Goal: Contribute content

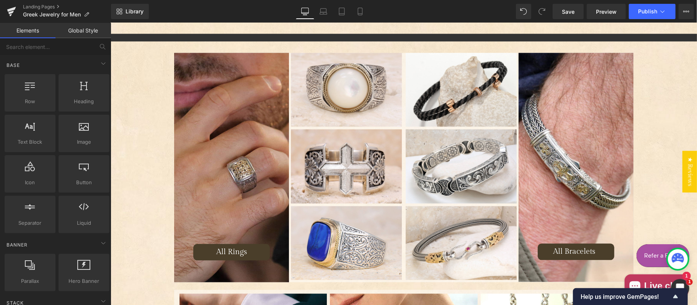
scroll to position [1176, 0]
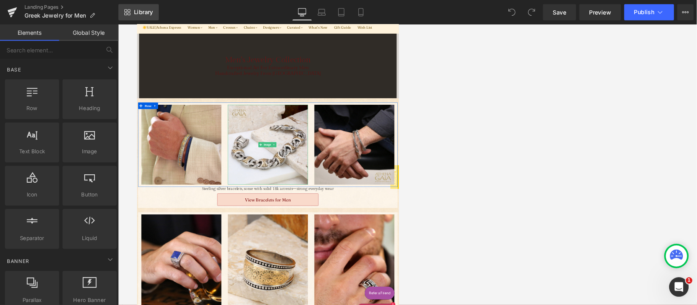
scroll to position [85, 0]
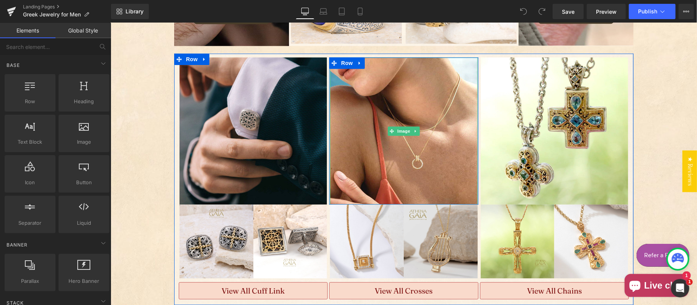
scroll to position [1446, 0]
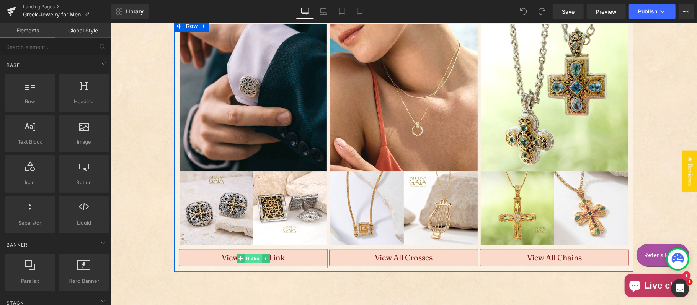
click at [255, 254] on span "Button" at bounding box center [253, 258] width 18 height 9
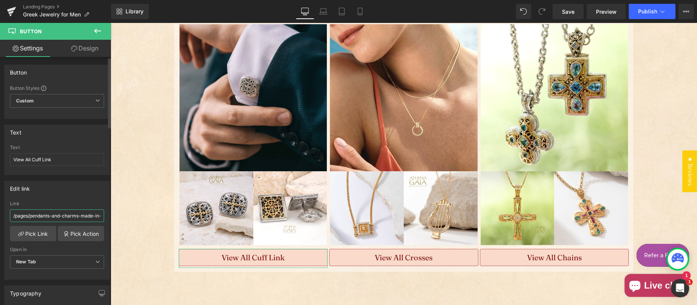
drag, startPoint x: 38, startPoint y: 216, endPoint x: 43, endPoint y: 217, distance: 5.4
click at [38, 216] on input "/pages/pendants-and-charms-made-in-[GEOGRAPHIC_DATA]" at bounding box center [57, 216] width 94 height 13
paste input "collections/cufflinks"
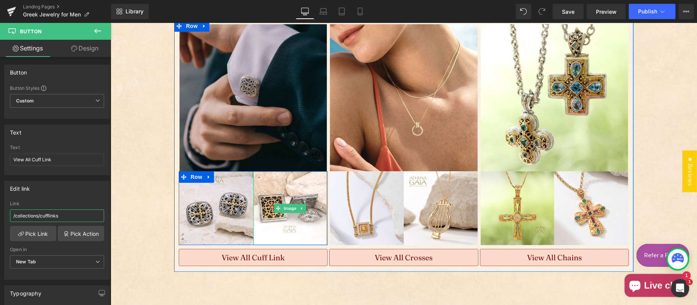
type input "/collections/cufflinks"
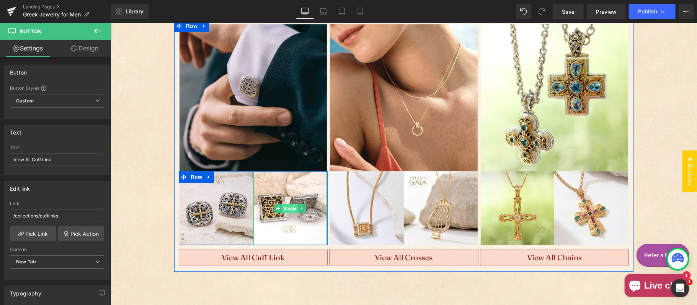
click at [284, 204] on span "Image" at bounding box center [290, 208] width 16 height 9
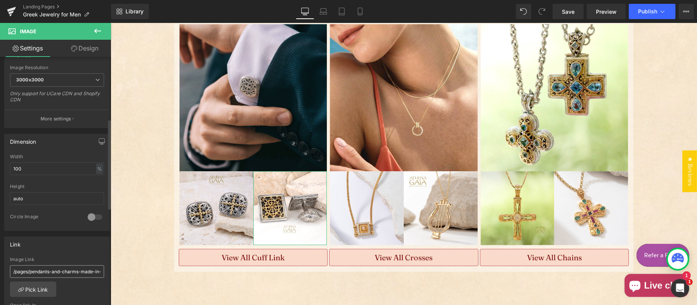
scroll to position [170, 0]
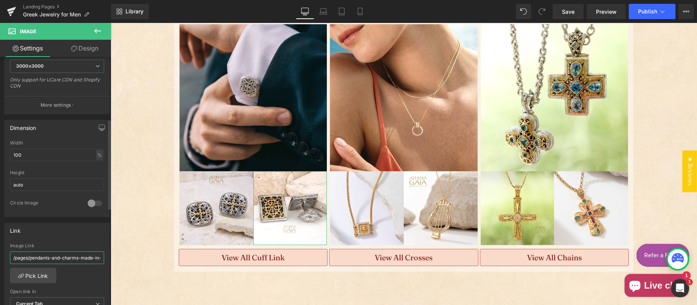
click at [57, 258] on input "/pages/pendants-and-charms-made-in-[GEOGRAPHIC_DATA]" at bounding box center [57, 258] width 94 height 13
paste input "roducts/monesteraki-church-gryphons-gold-face-cuff-links"
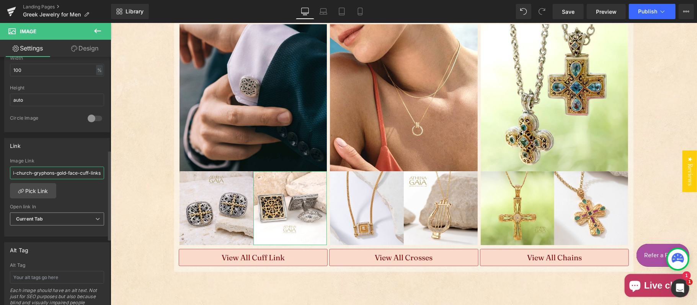
type input "/products/monesteraki-church-gryphons-gold-face-cuff-links"
click at [51, 219] on span "Current Tab" at bounding box center [57, 219] width 94 height 13
click at [45, 244] on li "New Tab" at bounding box center [55, 243] width 91 height 11
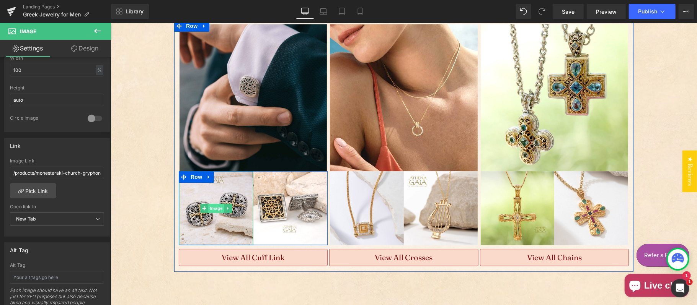
click at [210, 204] on span "Image" at bounding box center [216, 208] width 16 height 9
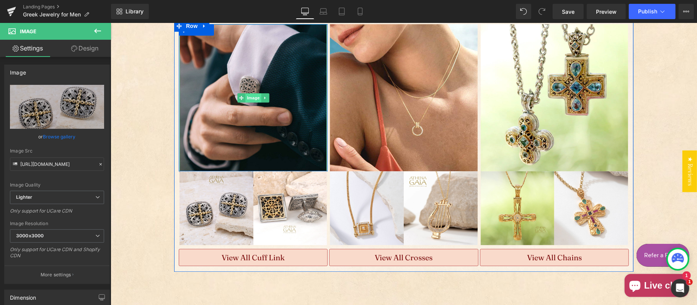
click at [249, 93] on span "Image" at bounding box center [253, 97] width 16 height 9
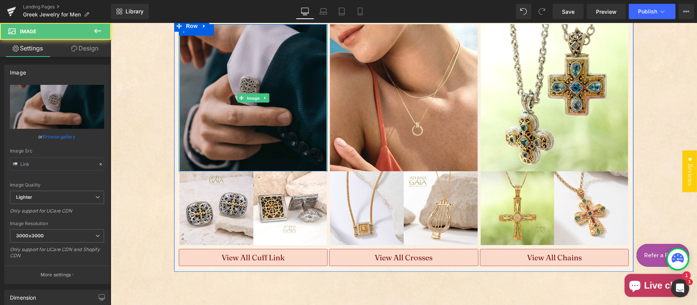
type input "https://ucarecdn.com/9cd0a2a2-5974-4eb2-8de5-a0ccaefbac97/-/format/auto/-/previ…"
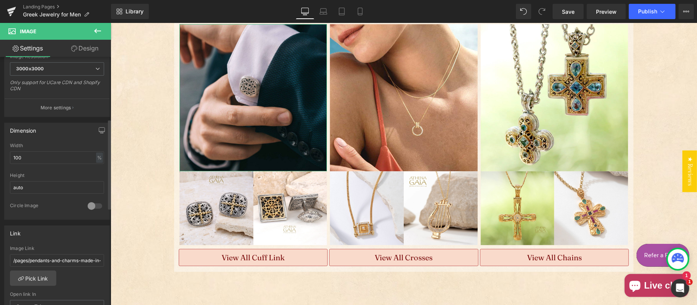
scroll to position [170, 0]
click at [48, 261] on input "/pages/pendants-and-charms-made-in-[GEOGRAPHIC_DATA]" at bounding box center [57, 258] width 94 height 13
paste input "roducts/gerochristo-garden-shadows-maltese-sterling-silver-cross-cufflinks"
type input "/products/gerochristo-garden-shadows-maltese-sterling-silver-cross-cufflinks"
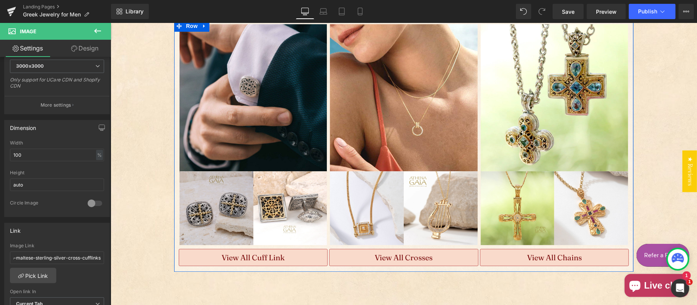
click at [228, 195] on img "Main content" at bounding box center [216, 208] width 74 height 74
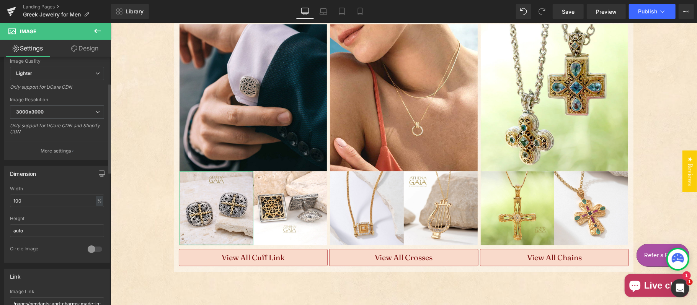
scroll to position [170, 0]
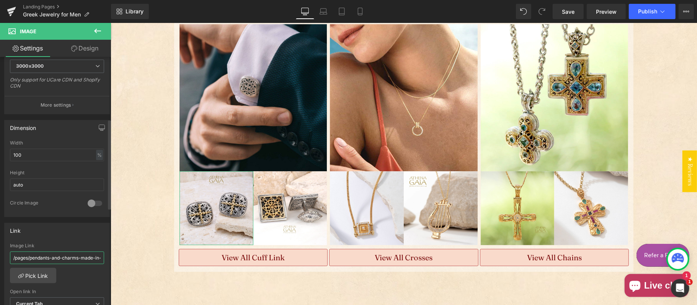
drag, startPoint x: 41, startPoint y: 263, endPoint x: 72, endPoint y: 259, distance: 32.1
click at [41, 263] on input "/pages/pendants-and-charms-made-in-[GEOGRAPHIC_DATA]" at bounding box center [57, 258] width 94 height 13
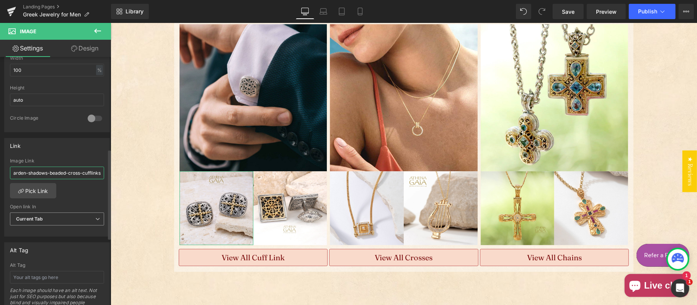
type input "/products/gerochristo-garden-shadows-beaded-cross-cufflinks"
click at [54, 220] on span "Current Tab" at bounding box center [57, 219] width 94 height 13
click at [47, 245] on li "New Tab" at bounding box center [55, 243] width 91 height 11
click at [566, 10] on span "Save" at bounding box center [568, 12] width 13 height 8
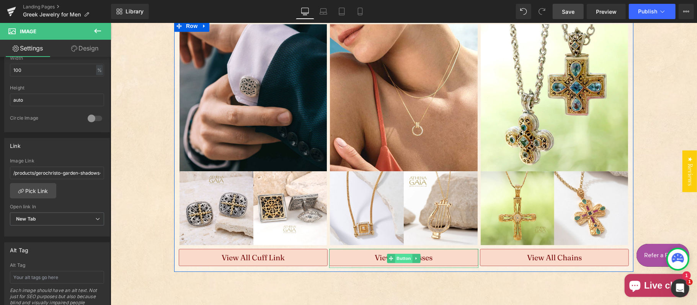
click at [395, 257] on span "Button" at bounding box center [404, 258] width 18 height 9
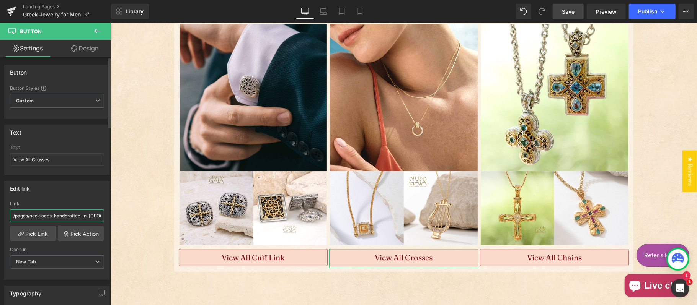
click at [60, 217] on input "/pages/necklaces-handcrafted-in-greece" at bounding box center [57, 216] width 94 height 13
paste input "mens-crosses"
type input "/pages/mens-crosses"
click at [566, 8] on span "Save" at bounding box center [568, 12] width 13 height 8
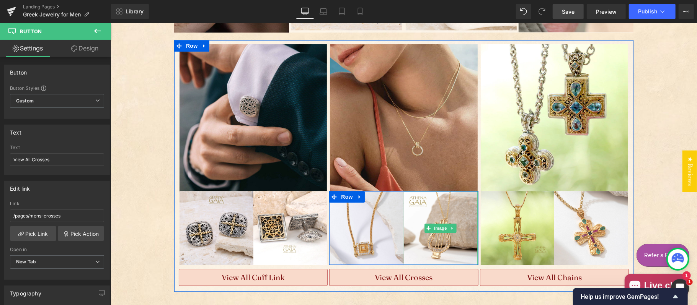
scroll to position [1361, 0]
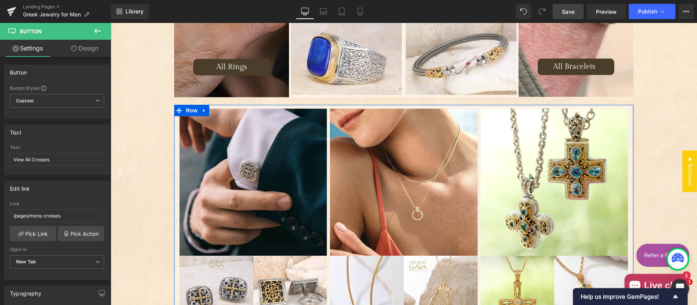
drag, startPoint x: 376, startPoint y: 190, endPoint x: 116, endPoint y: 191, distance: 259.2
click at [376, 190] on img "Main content" at bounding box center [403, 181] width 147 height 147
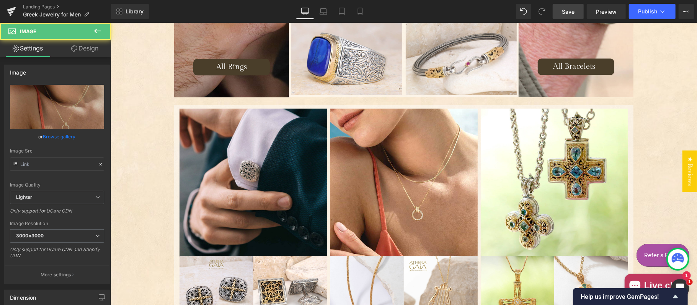
type input "https://ucarecdn.com/de759dc2-ca39-46a3-8636-3b2ad3dce806/-/format/auto/-/previ…"
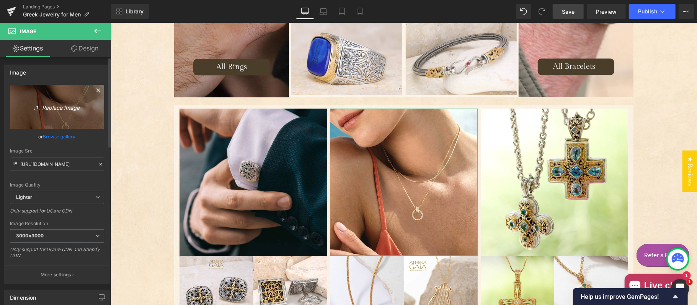
click at [51, 105] on icon "Replace Image" at bounding box center [56, 107] width 61 height 10
type input "C:\fakepath\IMG_0214.jpg"
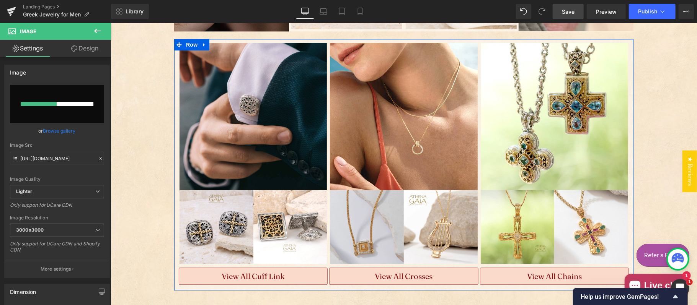
scroll to position [1446, 0]
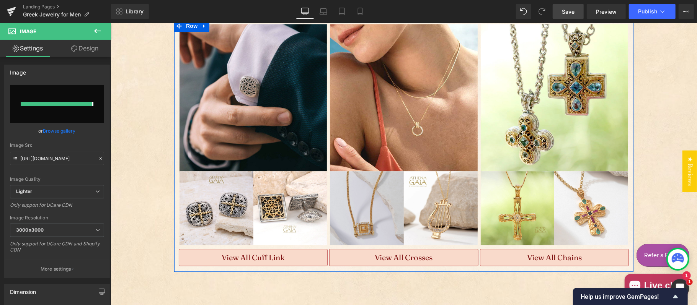
type input "https://ucarecdn.com/8c381973-00e7-465e-85a3-6ccba87d233f/-/format/auto/-/previ…"
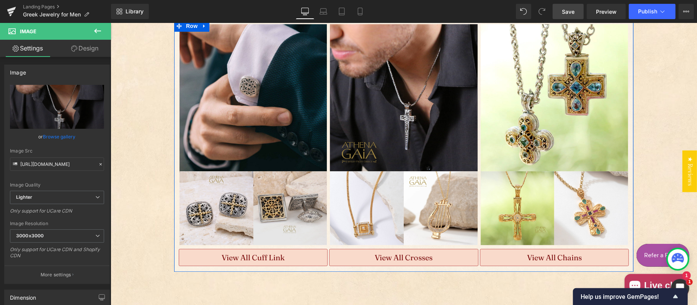
click at [367, 203] on div "Image" at bounding box center [367, 208] width 74 height 74
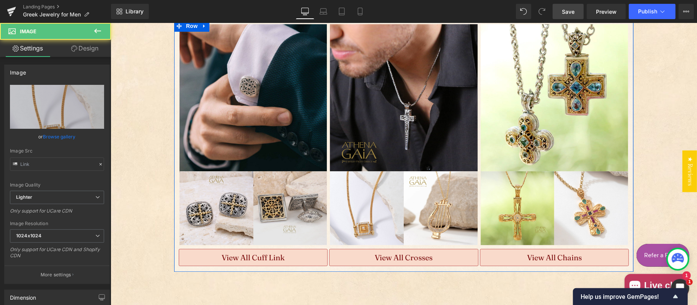
type input "https://ucarecdn.com/09d62fc6-8017-4005-b60a-dd0baee8239a/-/format/auto/-/previ…"
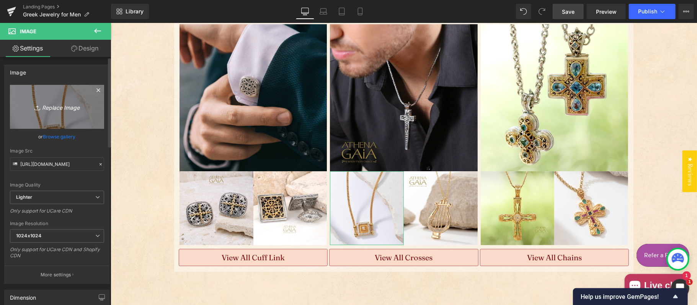
click at [69, 108] on icon "Replace Image" at bounding box center [56, 107] width 61 height 10
type input "C:\fakepath\greek-jewelry-24-12-05-39353A.jpg"
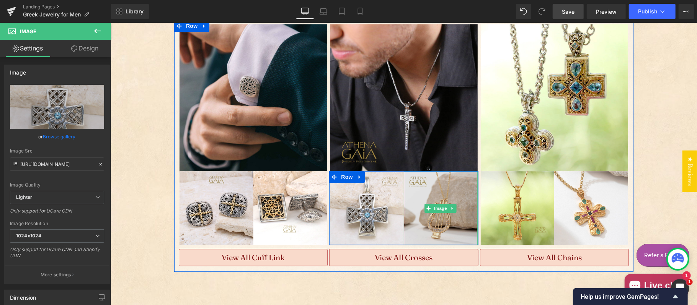
type input "https://ucarecdn.com/99fb3847-7e99-4ded-bf85-73bb76c5635f/-/format/auto/-/previ…"
click at [434, 220] on img "Main content" at bounding box center [440, 208] width 74 height 74
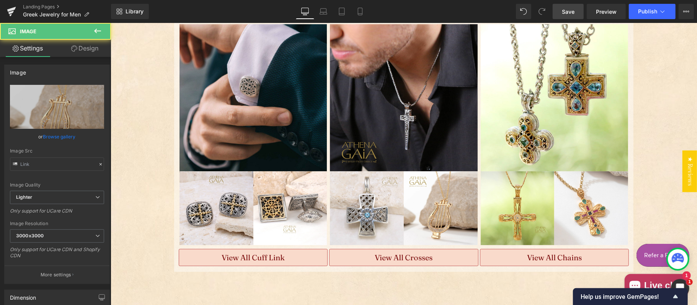
type input "https://ucarecdn.com/9d6229e5-18c9-4548-8e27-4f0d8eb38915/-/format/auto/-/previ…"
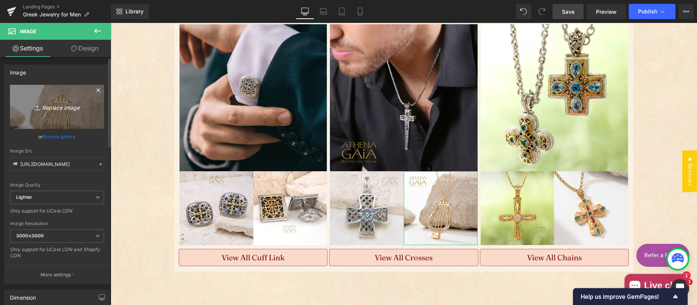
click at [63, 110] on icon "Replace Image" at bounding box center [56, 107] width 61 height 10
type input "C:\fakepath\greek-jewelry-25-06-22-41734.jpg"
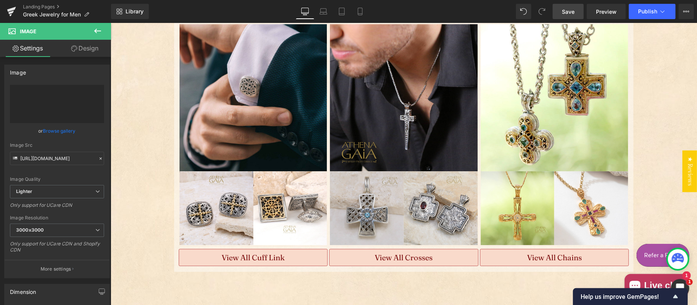
type input "https://ucarecdn.com/5403af45-9fe5-4578-89c8-1ffaedb75c99/-/format/auto/-/previ…"
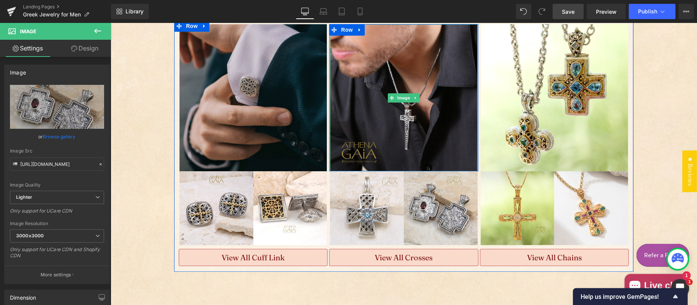
drag, startPoint x: 362, startPoint y: 115, endPoint x: 283, endPoint y: 143, distance: 83.7
click at [363, 115] on img "Main content" at bounding box center [403, 97] width 147 height 147
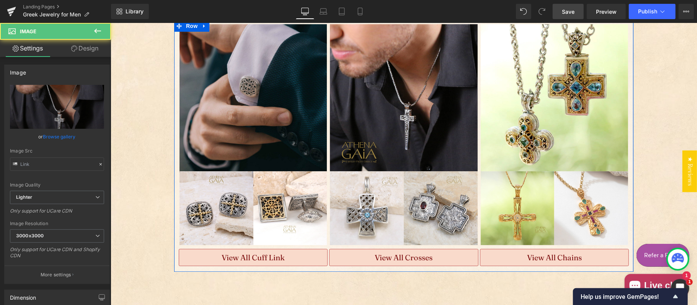
type input "https://ucarecdn.com/8c381973-00e7-465e-85a3-6ccba87d233f/-/format/auto/-/previ…"
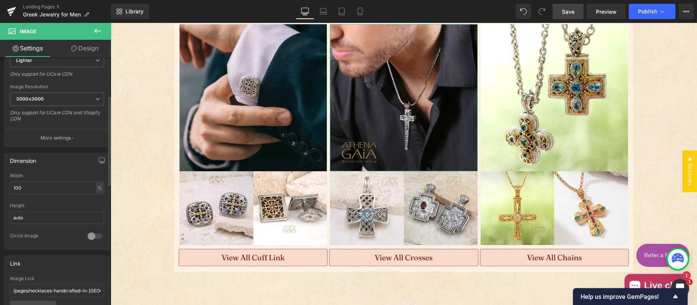
scroll to position [170, 0]
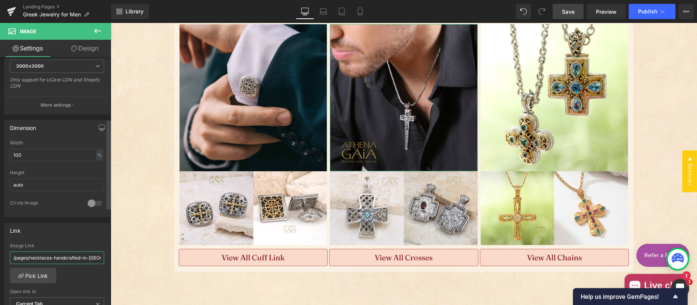
drag, startPoint x: 54, startPoint y: 258, endPoint x: 108, endPoint y: 258, distance: 53.2
click at [54, 259] on input "/pages/necklaces-handcrafted-in-greece" at bounding box center [57, 258] width 94 height 13
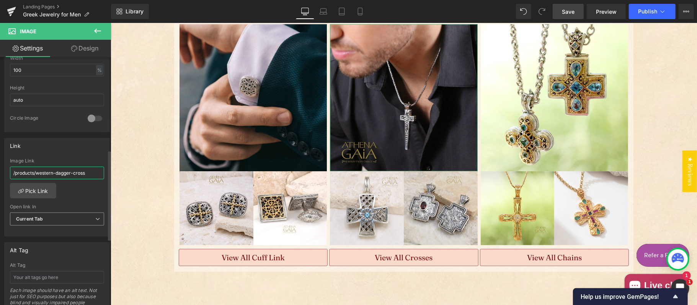
type input "/products/western-dagger-cross"
click at [52, 222] on span "Current Tab" at bounding box center [57, 219] width 94 height 13
click at [53, 244] on li "New Tab" at bounding box center [55, 243] width 91 height 11
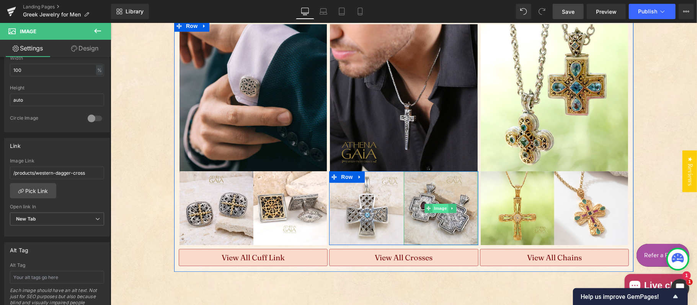
click at [436, 205] on span "Image" at bounding box center [441, 208] width 16 height 9
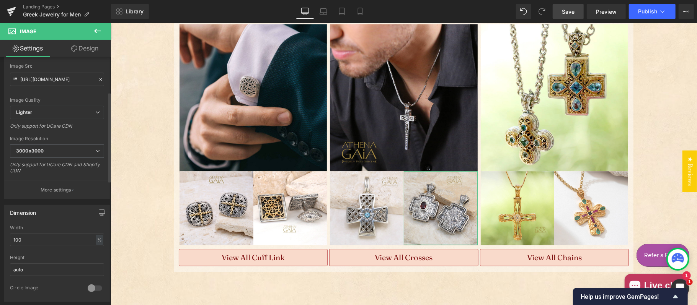
scroll to position [170, 0]
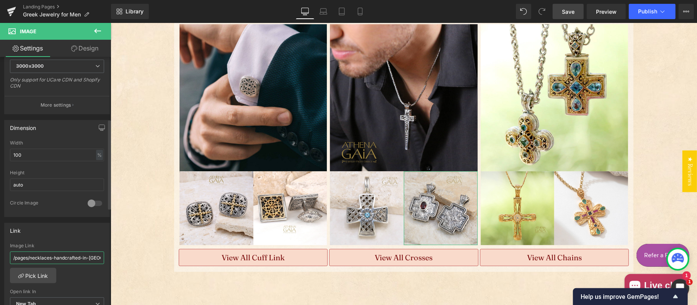
click at [50, 265] on input "/pages/necklaces-handcrafted-in-greece" at bounding box center [57, 258] width 94 height 13
paste input "roducts/silver-greek-eastern-cross-1"
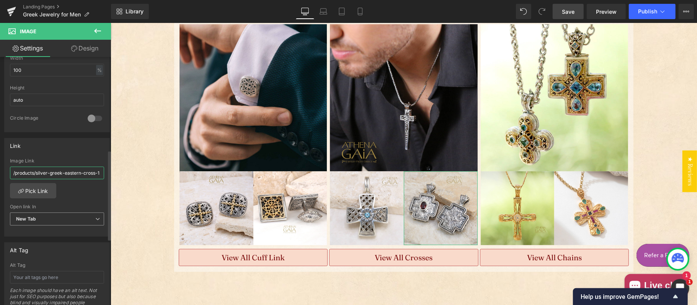
type input "/products/silver-greek-eastern-cross-1"
click at [49, 223] on span "New Tab" at bounding box center [57, 219] width 94 height 13
click at [49, 223] on span "New Tab" at bounding box center [55, 219] width 91 height 13
click at [570, 10] on span "Save" at bounding box center [568, 12] width 13 height 8
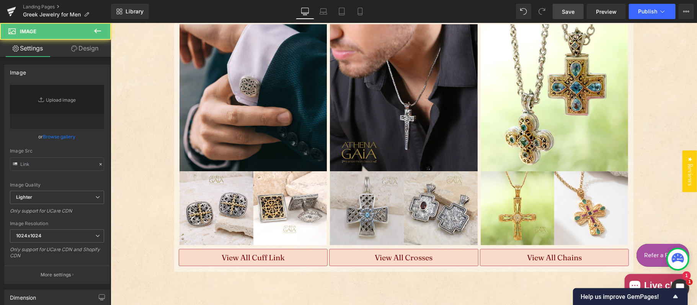
click at [354, 206] on div "Image" at bounding box center [367, 208] width 74 height 74
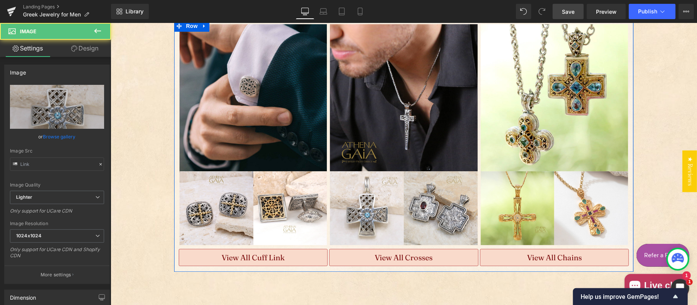
type input "https://ucarecdn.com/99fb3847-7e99-4ded-bf85-73bb76c5635f/-/format/auto/-/previ…"
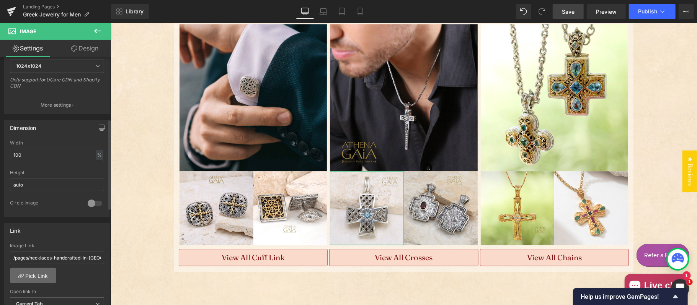
scroll to position [255, 0]
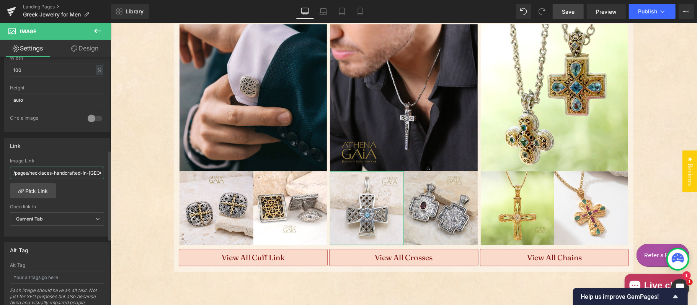
click at [48, 173] on input "/pages/necklaces-handcrafted-in-greece" at bounding box center [57, 173] width 94 height 13
paste input "roducts/woven-open-cross"
type input "/products/woven-open-cross"
click at [52, 222] on span "Current Tab" at bounding box center [57, 219] width 94 height 13
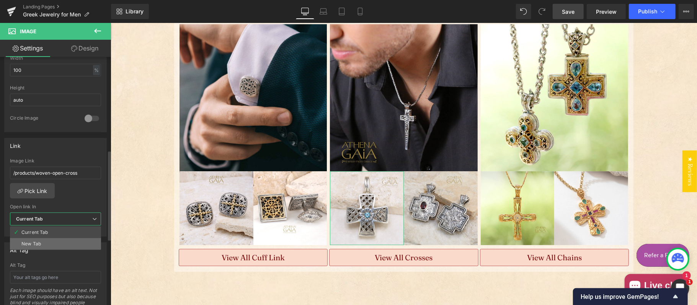
click at [43, 248] on li "New Tab" at bounding box center [55, 243] width 91 height 11
click at [568, 10] on span "Save" at bounding box center [568, 12] width 13 height 8
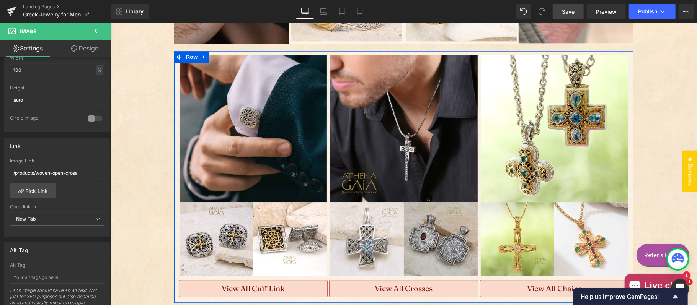
scroll to position [1446, 0]
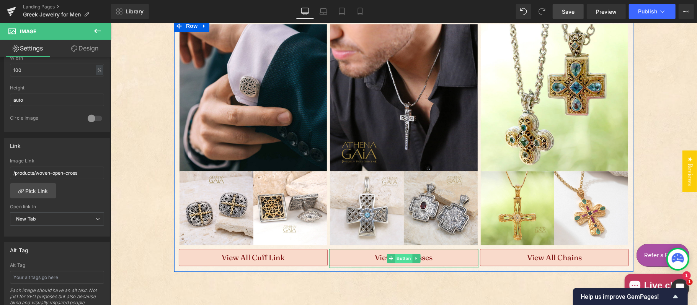
click at [395, 256] on span "Button" at bounding box center [404, 258] width 18 height 9
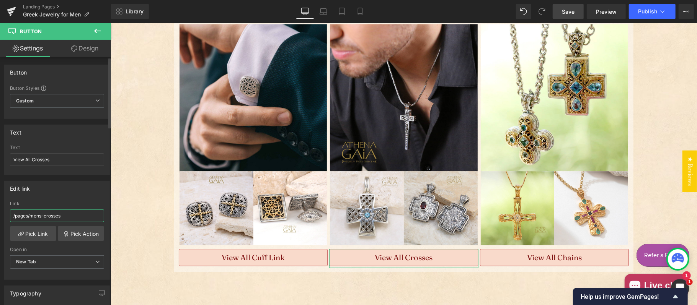
click at [70, 220] on input "/pages/mens-crosses" at bounding box center [57, 216] width 94 height 13
click at [563, 9] on span "Save" at bounding box center [568, 12] width 13 height 8
